Goal: Check status: Check status

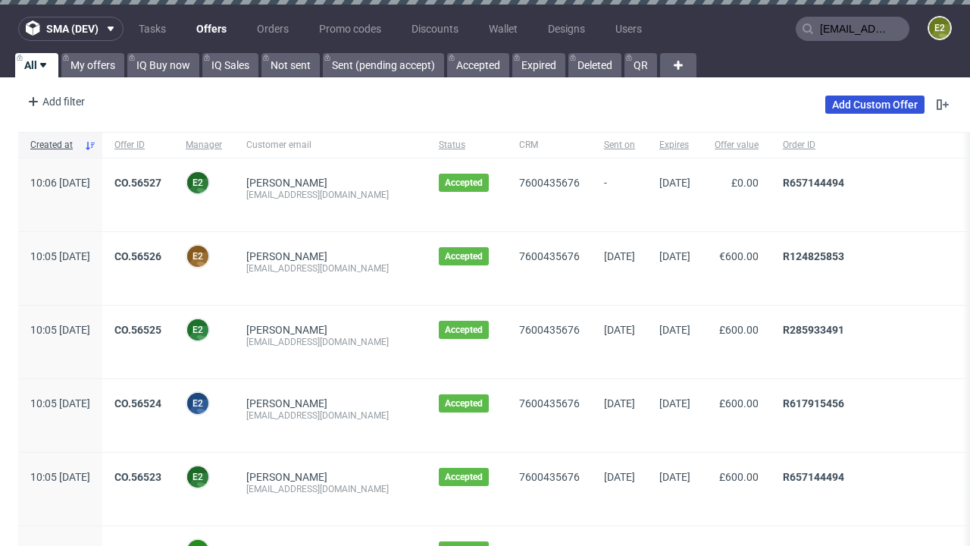
type input "[EMAIL_ADDRESS][DOMAIN_NAME]"
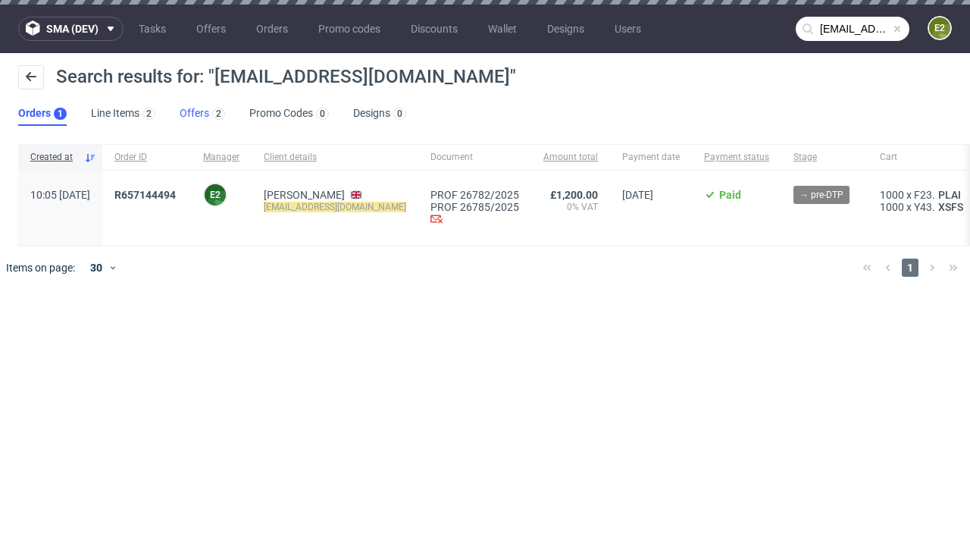
click at [202, 114] on link "Offers 2" at bounding box center [202, 114] width 45 height 24
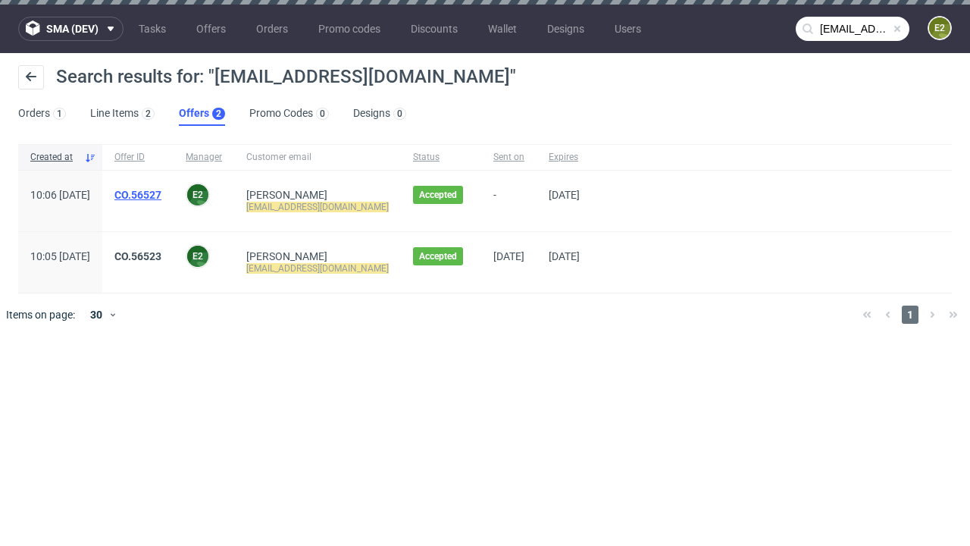
click at [161, 195] on link "CO.56527" at bounding box center [137, 195] width 47 height 12
